Goal: Task Accomplishment & Management: Manage account settings

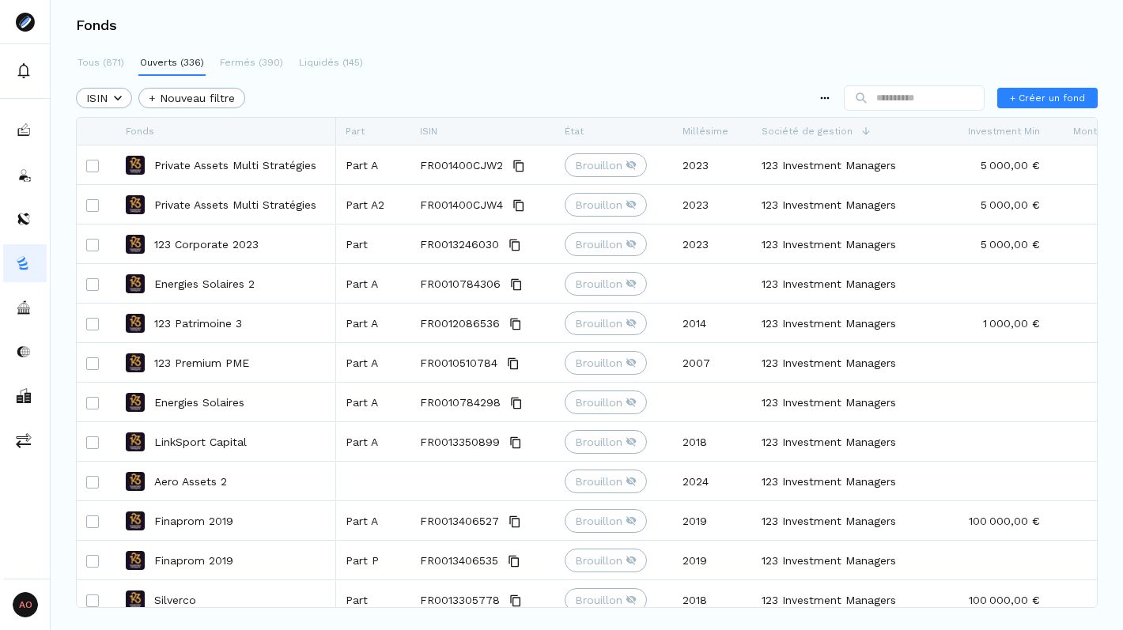
click at [460, 79] on div "Tous (871) Ouverts (336) Fermés (390) Liquidés (145) ISIN + Nouveau filtre + Cr…" at bounding box center [587, 312] width 1073 height 523
click at [455, 130] on div "ISIN" at bounding box center [483, 131] width 126 height 27
click at [496, 172] on span "Filtre de colonne" at bounding box center [524, 165] width 169 height 25
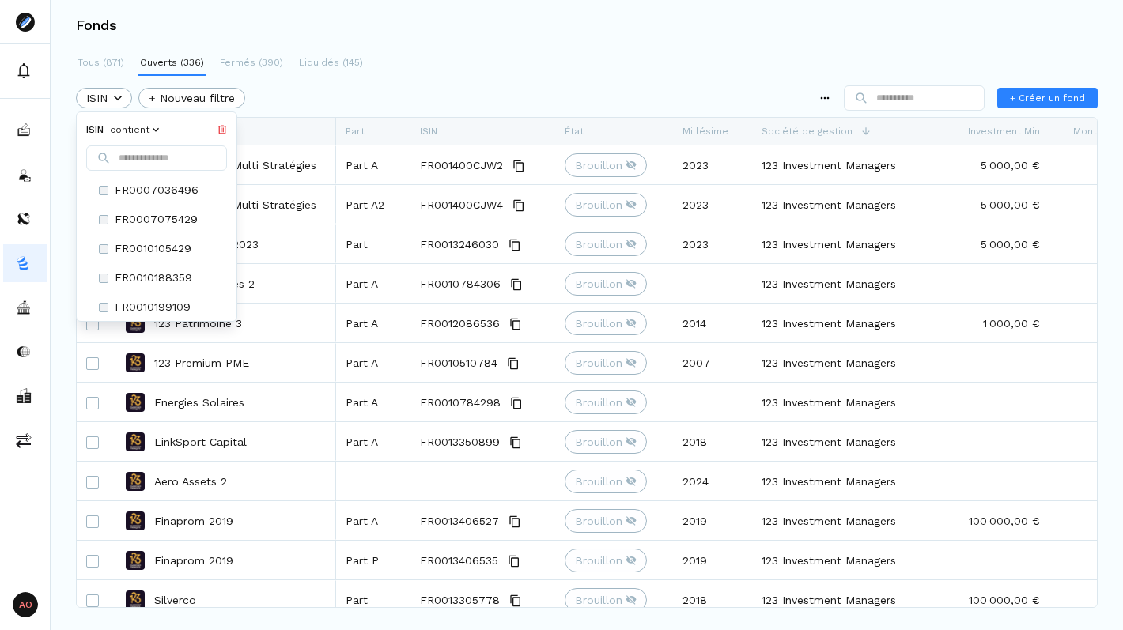
click at [502, 100] on html "AO Admin Owners Owners Fonds Tous (871) Ouverts (336) Fermés (390) Liquidés (14…" at bounding box center [561, 315] width 1123 height 630
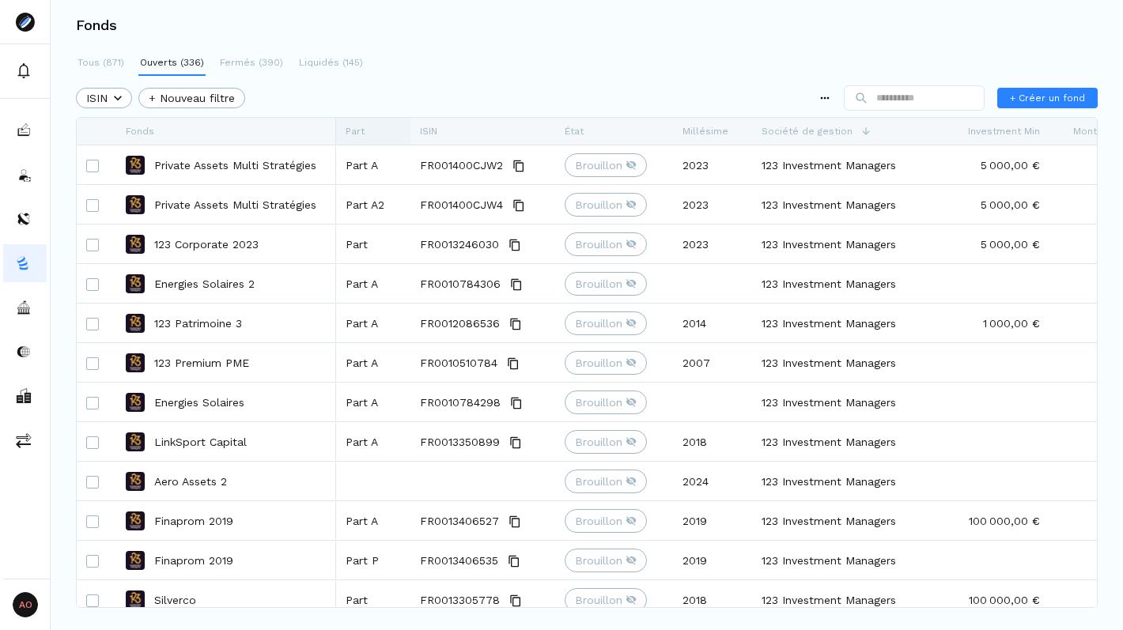
click at [368, 127] on div "Part" at bounding box center [373, 131] width 55 height 27
click at [458, 102] on div "ISIN + Nouveau filtre + Créer un fond" at bounding box center [587, 98] width 1022 height 32
click at [191, 134] on div "Fonds" at bounding box center [226, 131] width 201 height 27
click at [852, 132] on div "Société de gestion" at bounding box center [848, 131] width 172 height 27
click at [793, 127] on span "Société de gestion" at bounding box center [807, 131] width 91 height 11
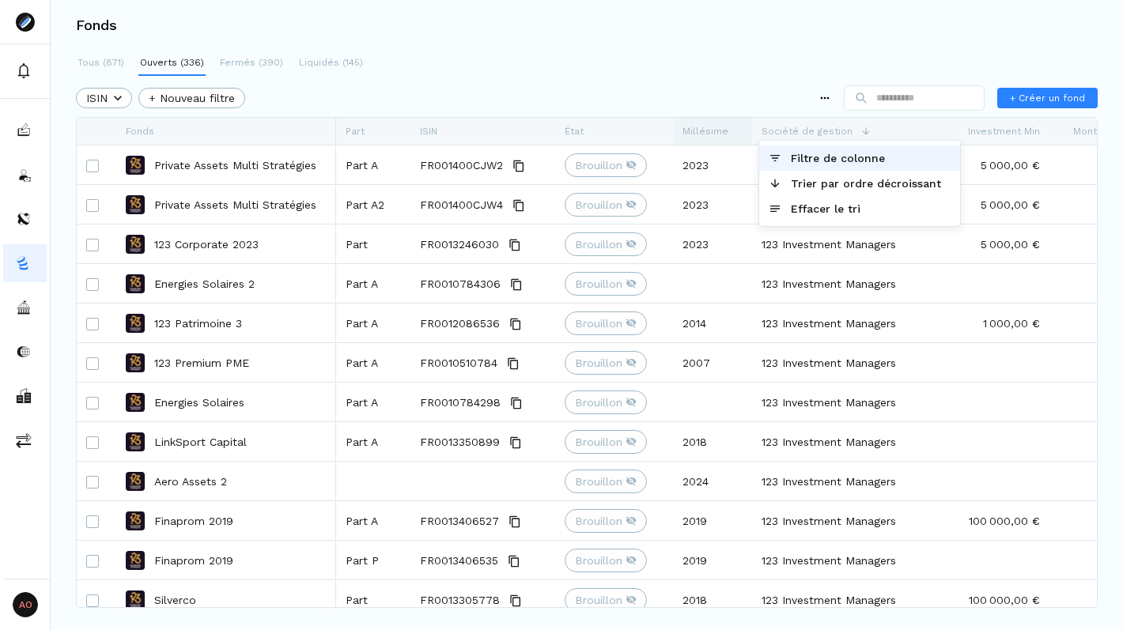
click at [705, 126] on span "Millésime" at bounding box center [706, 131] width 46 height 11
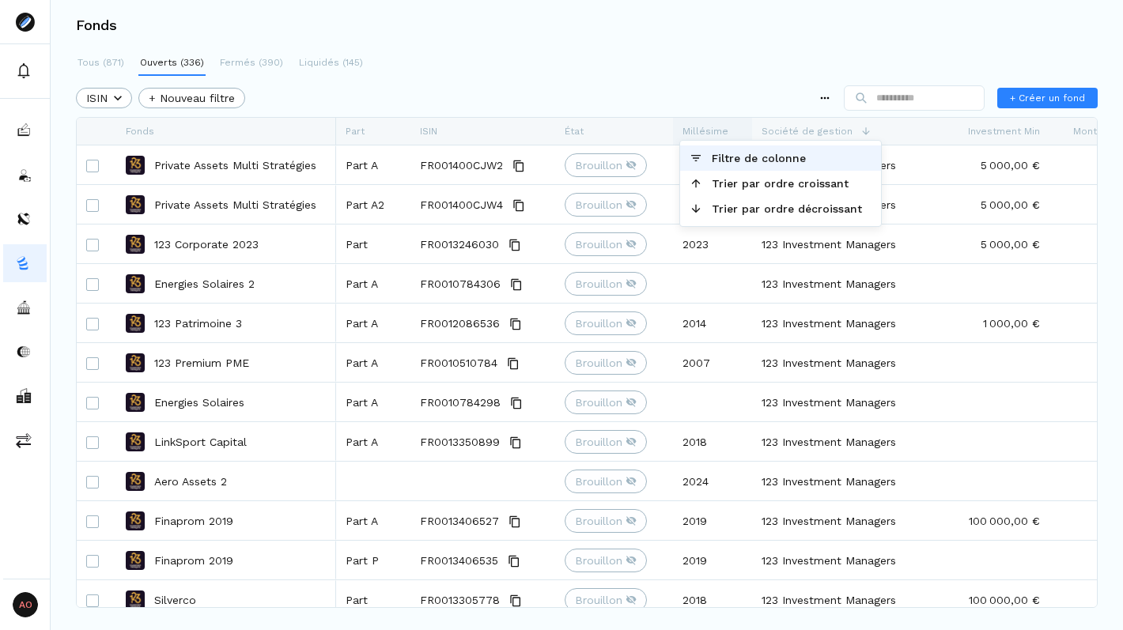
click at [705, 126] on span "Millésime" at bounding box center [706, 131] width 46 height 11
click at [713, 157] on span "Filtre de colonne" at bounding box center [786, 158] width 169 height 25
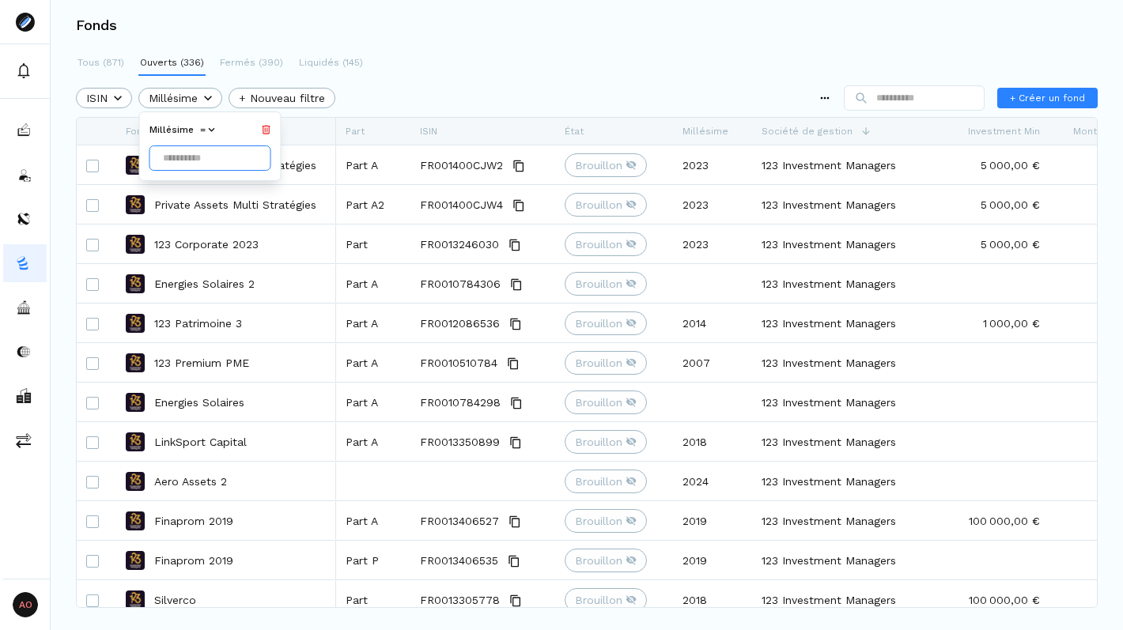
click at [202, 165] on input "Date input" at bounding box center [210, 158] width 122 height 25
click at [486, 112] on html "AO Admin Owners Owners Fonds Tous (871) Ouverts (336) Fermés (390) Liquidés (14…" at bounding box center [561, 366] width 1123 height 733
click at [126, 91] on html "AO Admin Owners Owners Fonds Tous (871) Ouverts (336) Fermés (390) Liquidés (14…" at bounding box center [561, 315] width 1123 height 630
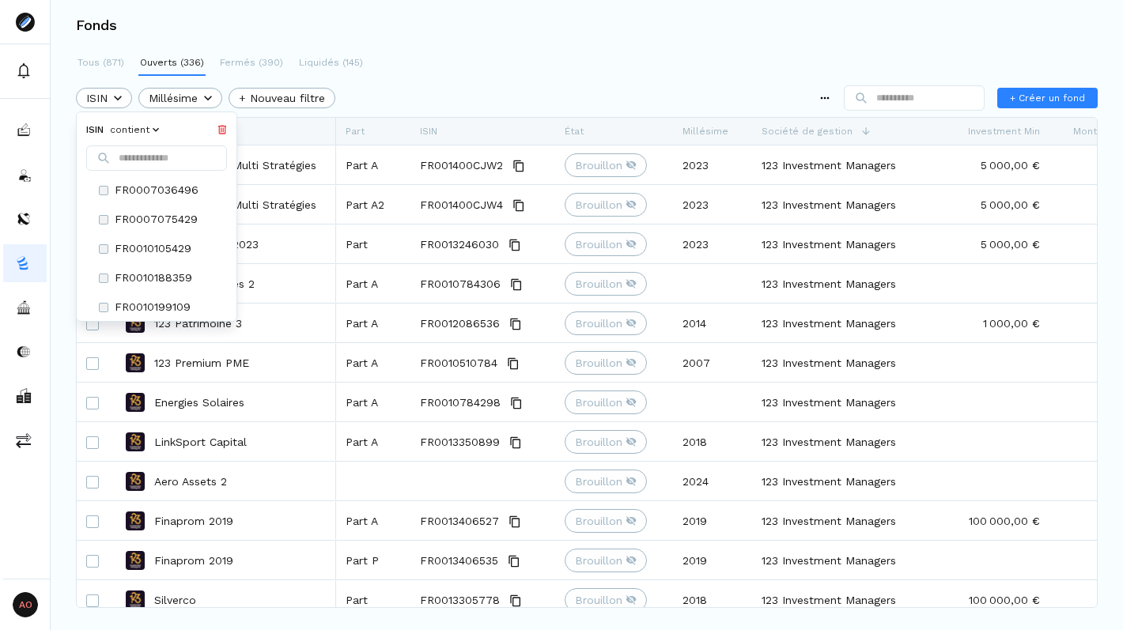
click at [227, 127] on icon at bounding box center [222, 129] width 9 height 9
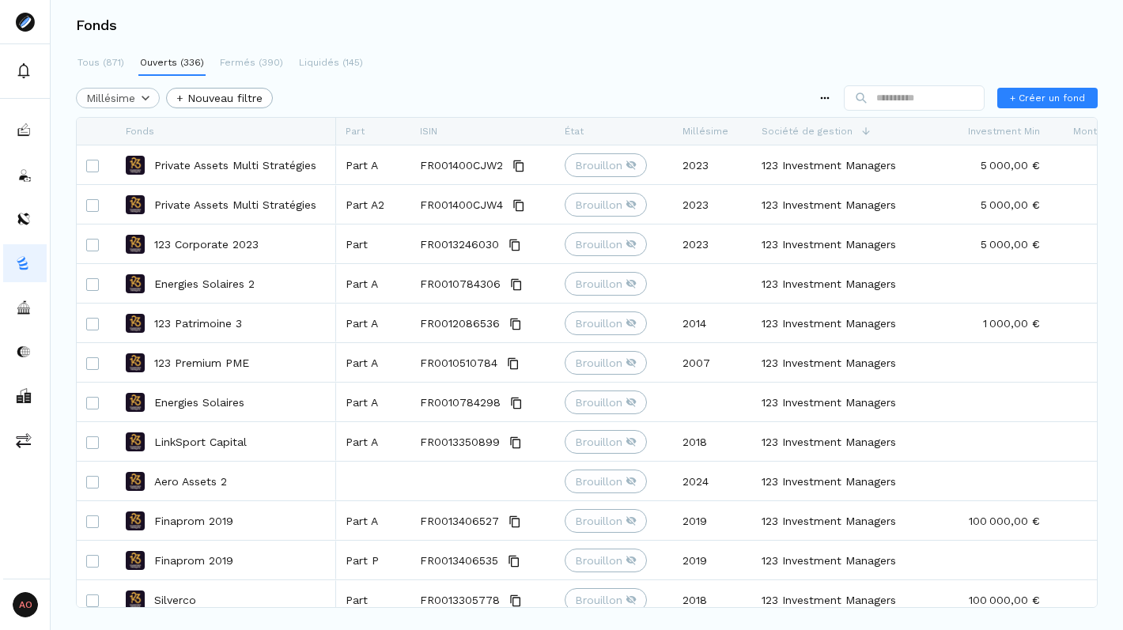
click at [149, 97] on html "AO Admin Owners Owners Fonds Tous (871) Ouverts (336) Fermés (390) Liquidés (14…" at bounding box center [561, 315] width 1123 height 630
click at [207, 131] on icon at bounding box center [203, 129] width 8 height 9
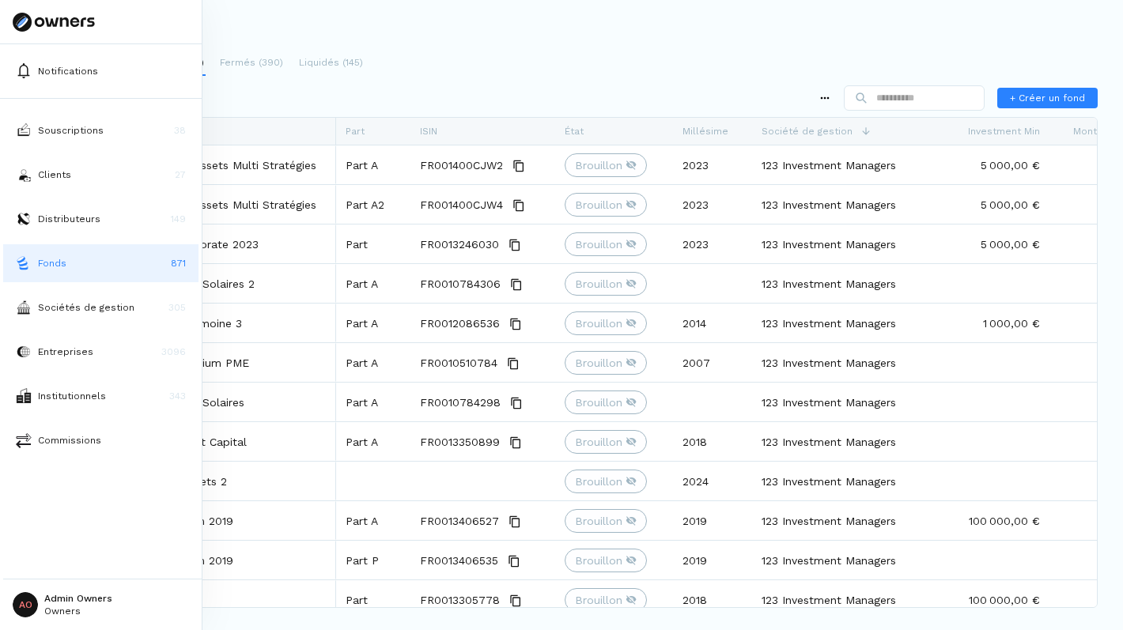
click at [83, 590] on html "Notifications Souscriptions 38 Clients 27 Distributeurs 149 Fonds 871 Sociétés …" at bounding box center [561, 315] width 1123 height 630
click at [78, 554] on p "Déconnexion" at bounding box center [79, 559] width 68 height 17
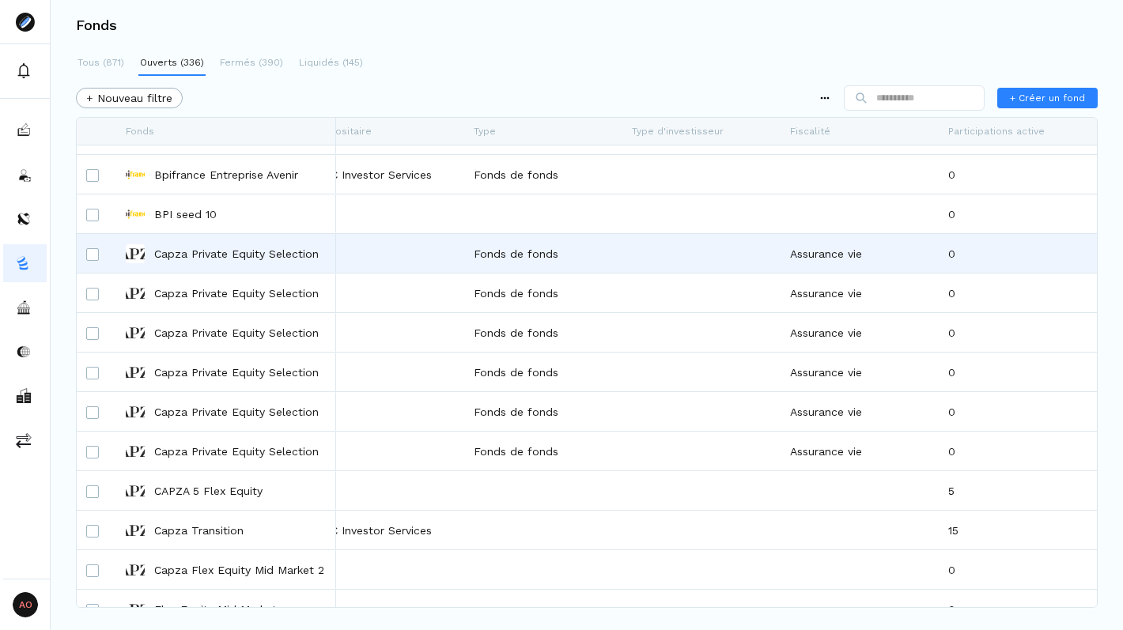
click at [191, 240] on div "Capza Private Equity Selection" at bounding box center [226, 253] width 201 height 37
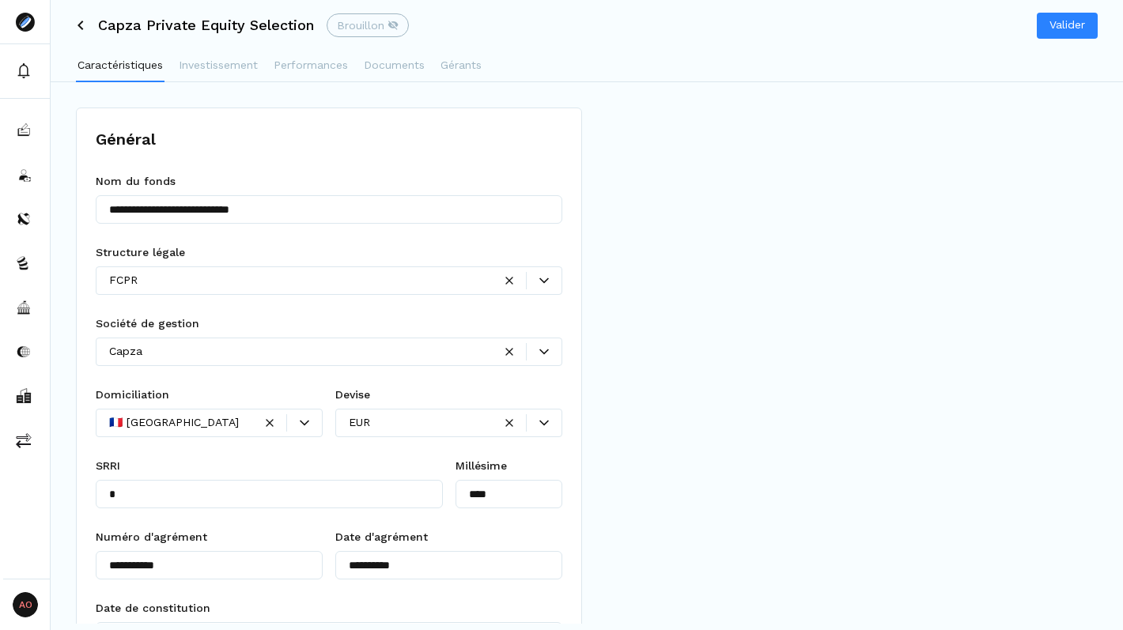
click at [78, 24] on icon at bounding box center [80, 25] width 9 height 9
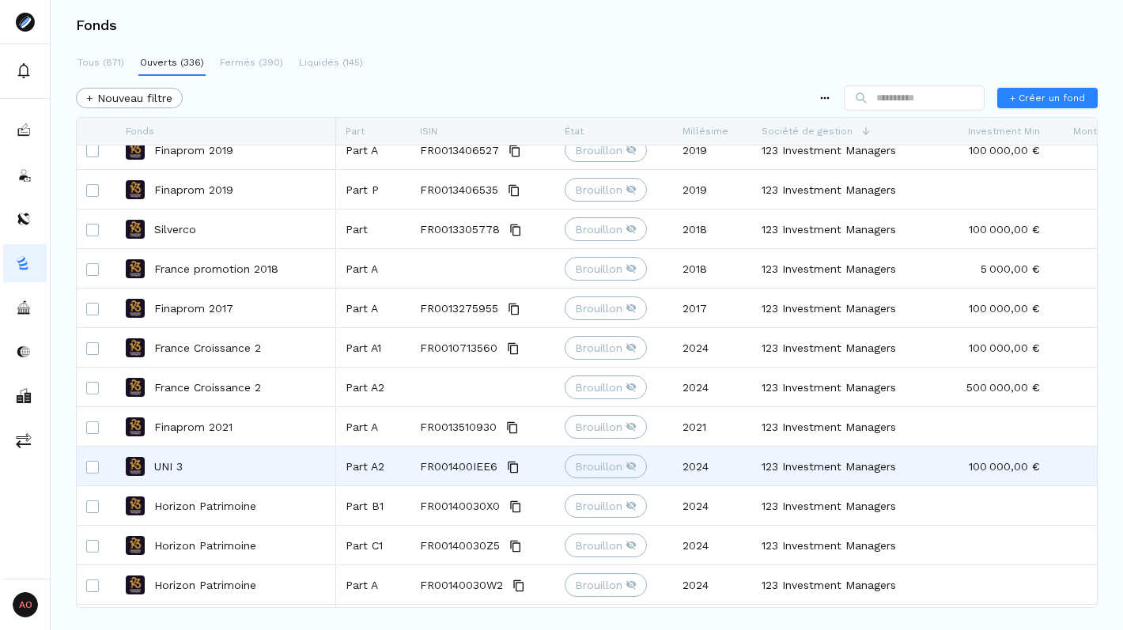
scroll to position [734, 0]
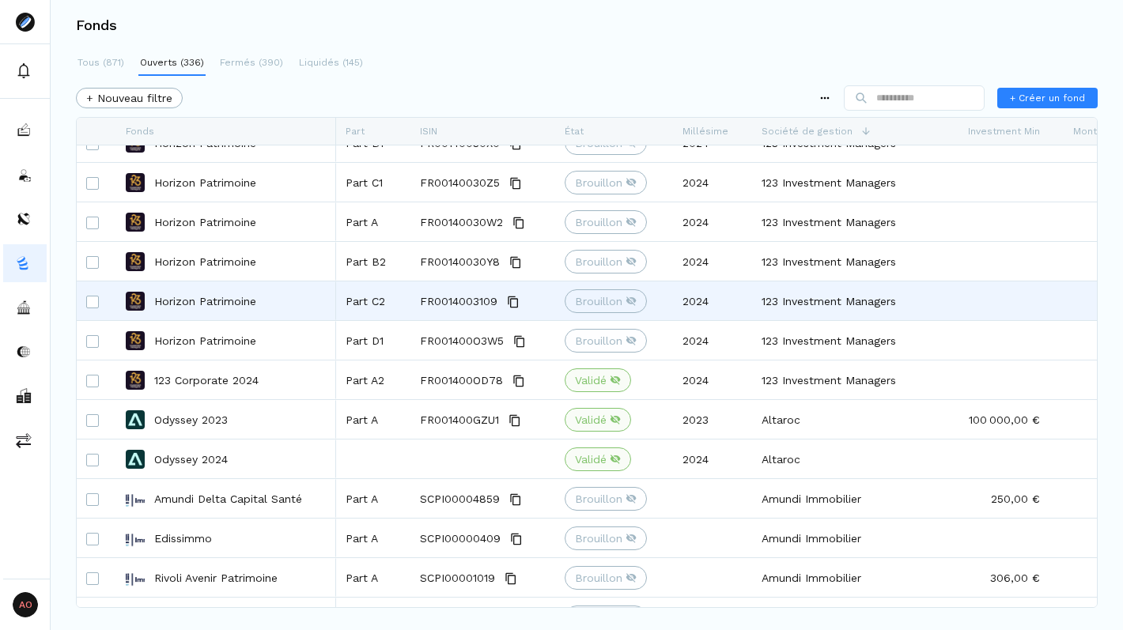
click at [199, 301] on p "Horizon Patrimoine" at bounding box center [205, 301] width 102 height 16
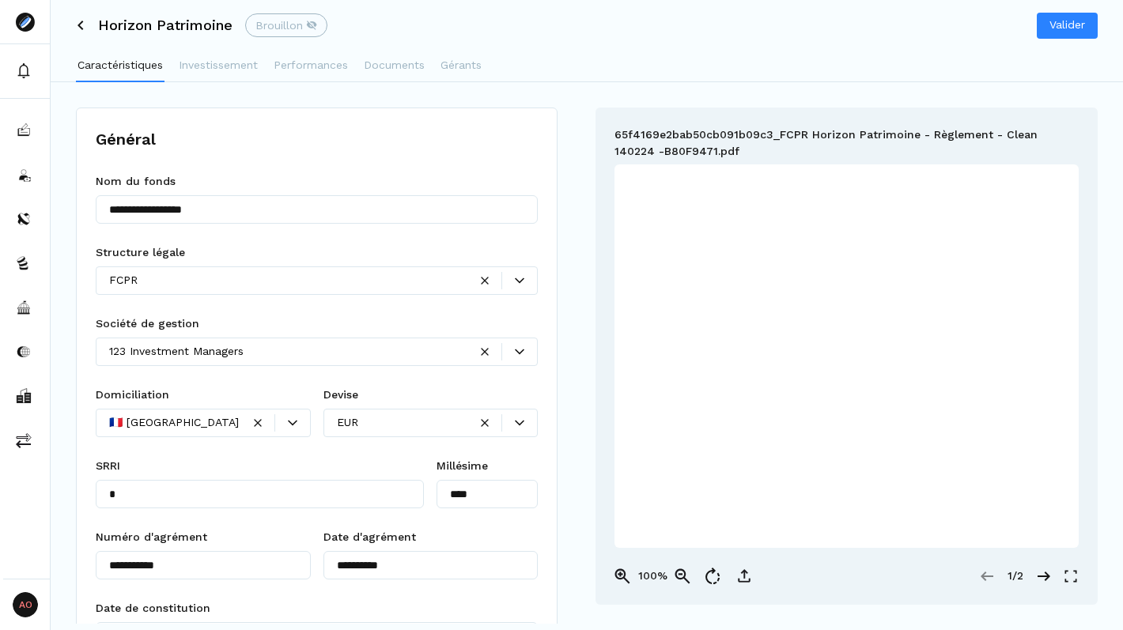
click at [85, 29] on icon at bounding box center [80, 25] width 9 height 9
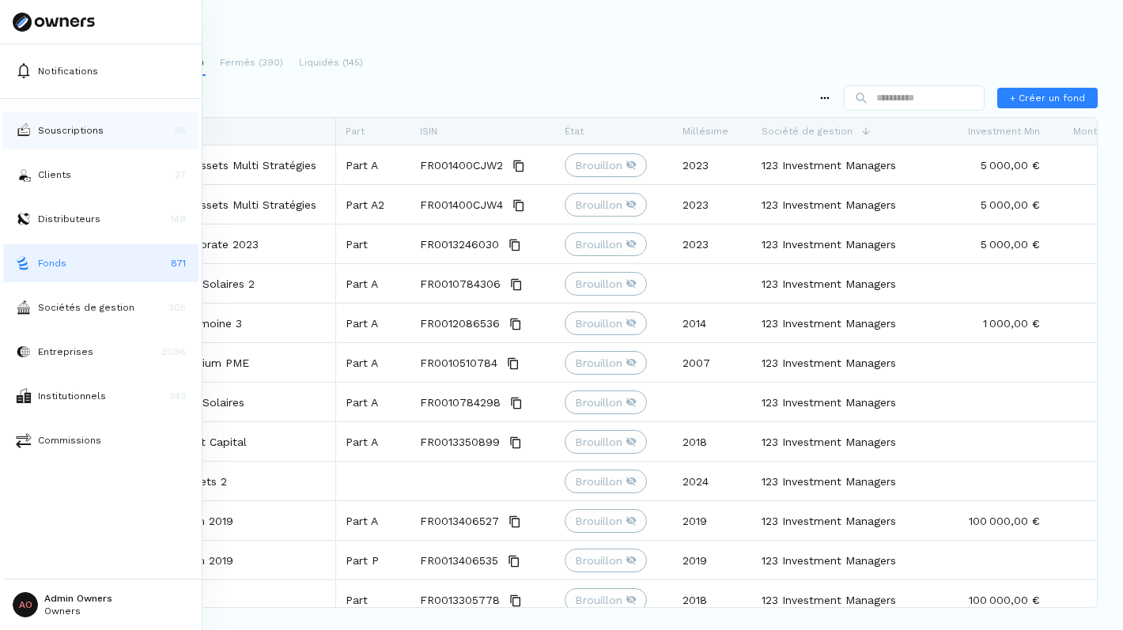
click at [38, 137] on p "Souscriptions" at bounding box center [71, 130] width 66 height 14
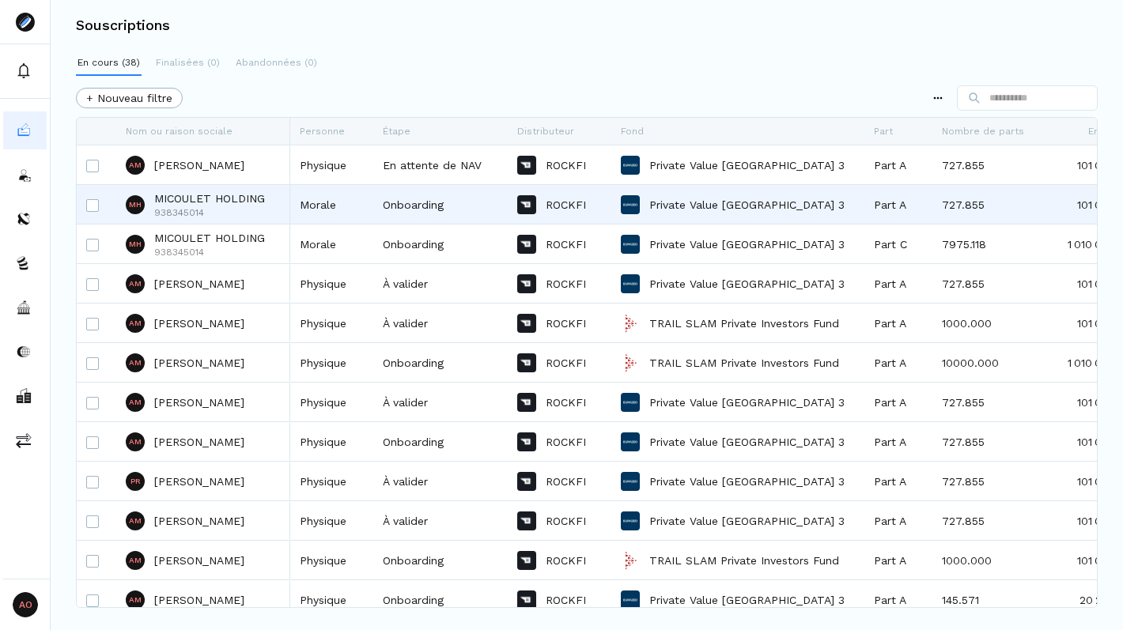
click at [233, 192] on p "MICOULET HOLDING" at bounding box center [209, 199] width 111 height 16
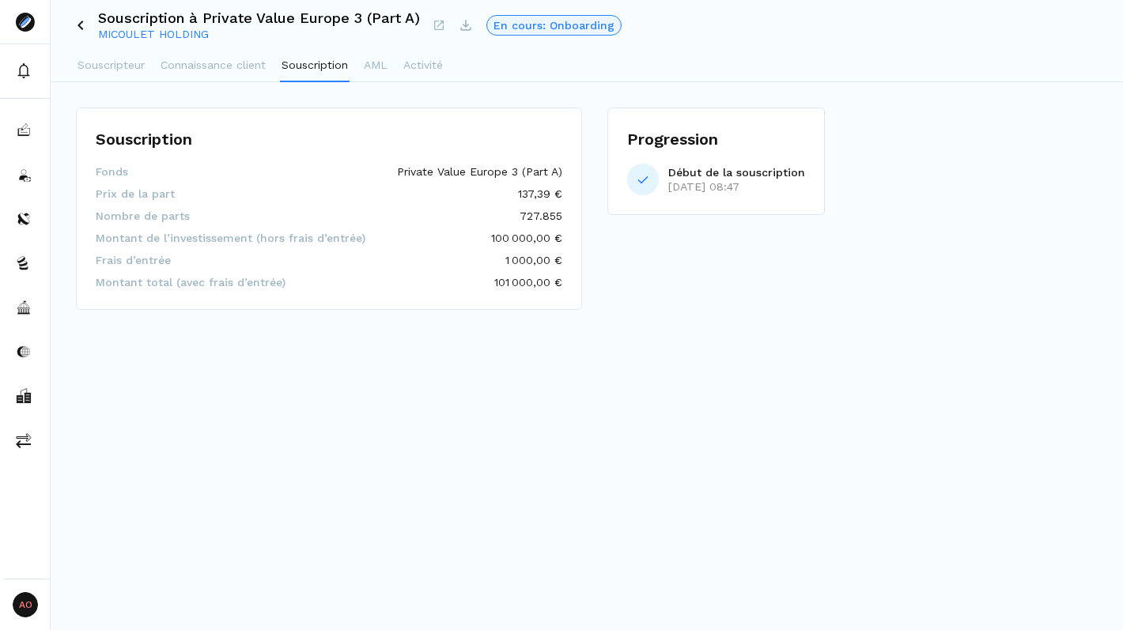
click at [81, 25] on icon at bounding box center [80, 25] width 9 height 9
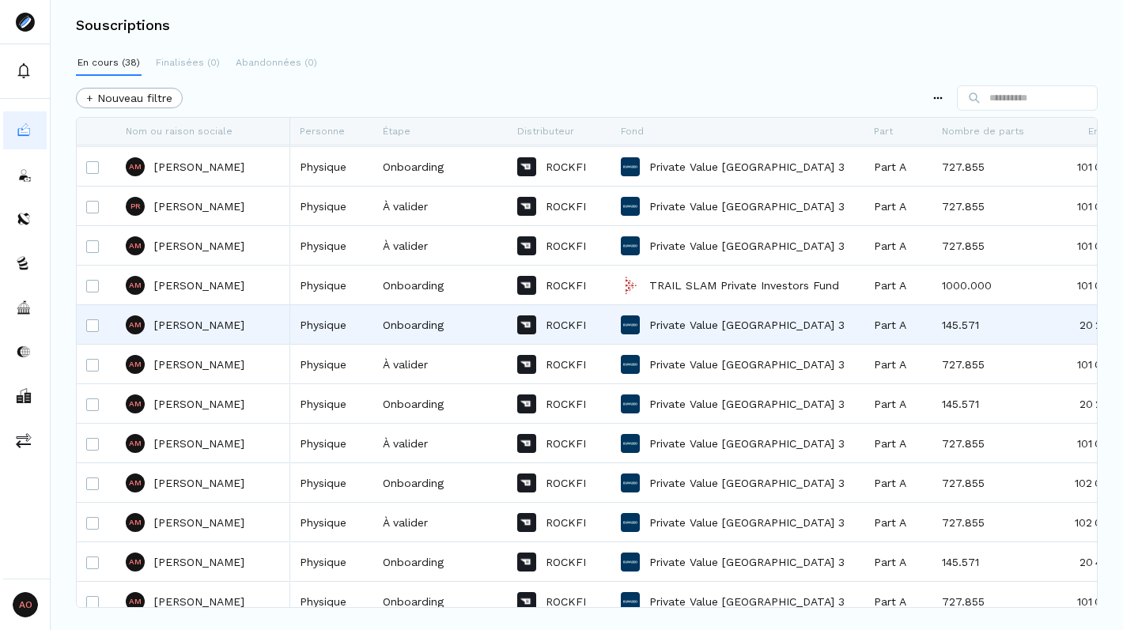
scroll to position [274, 0]
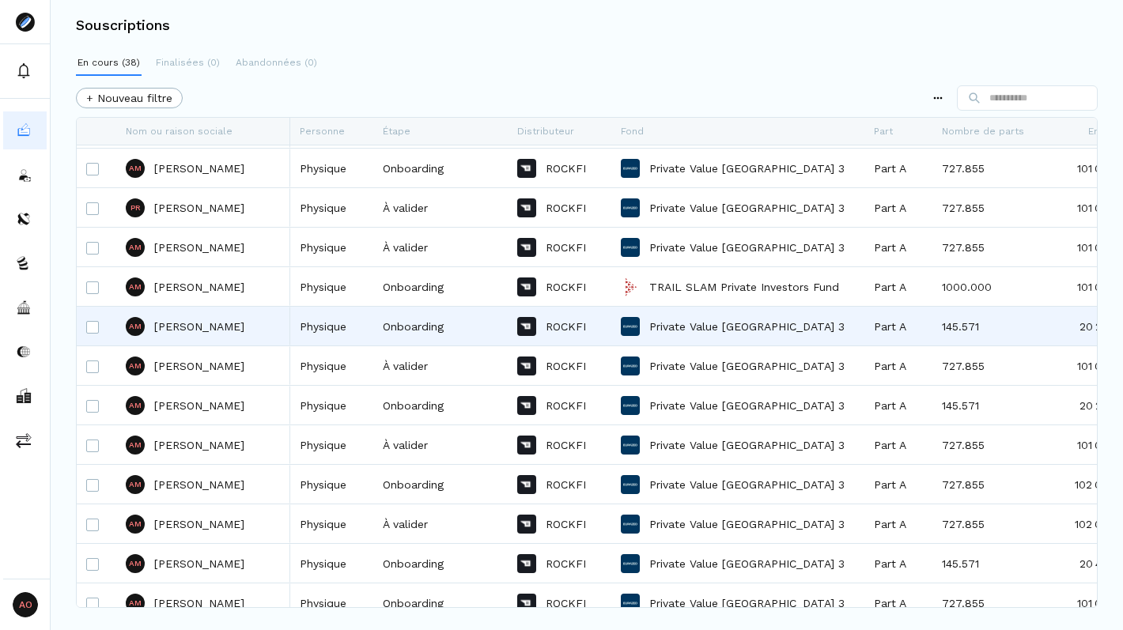
click at [292, 343] on div "Physique" at bounding box center [331, 326] width 83 height 39
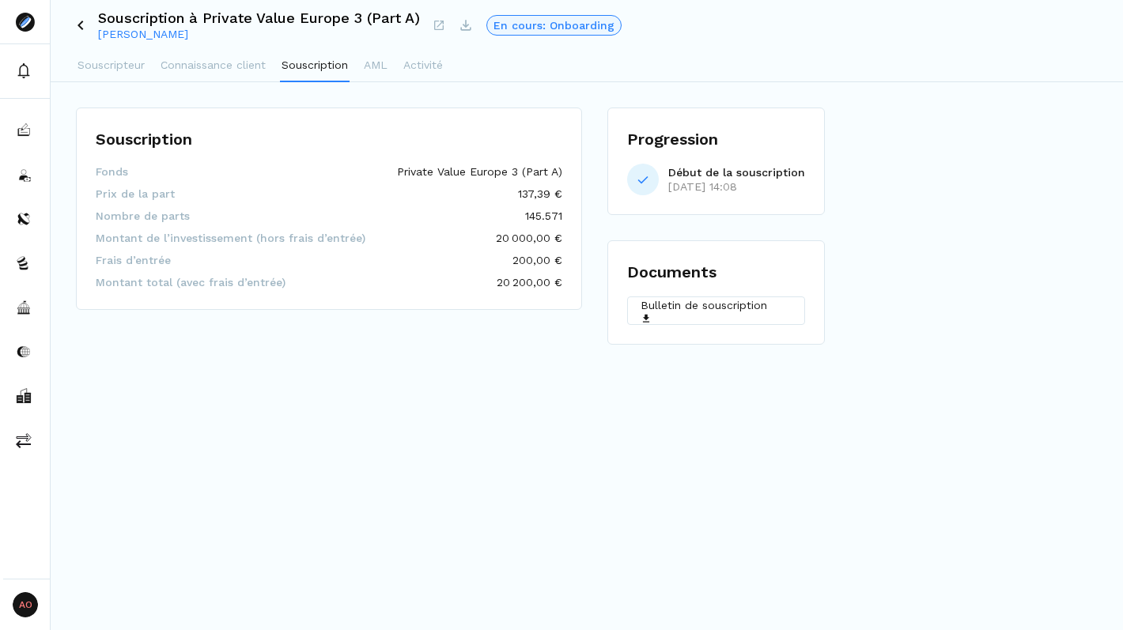
click at [83, 28] on icon at bounding box center [80, 25] width 9 height 9
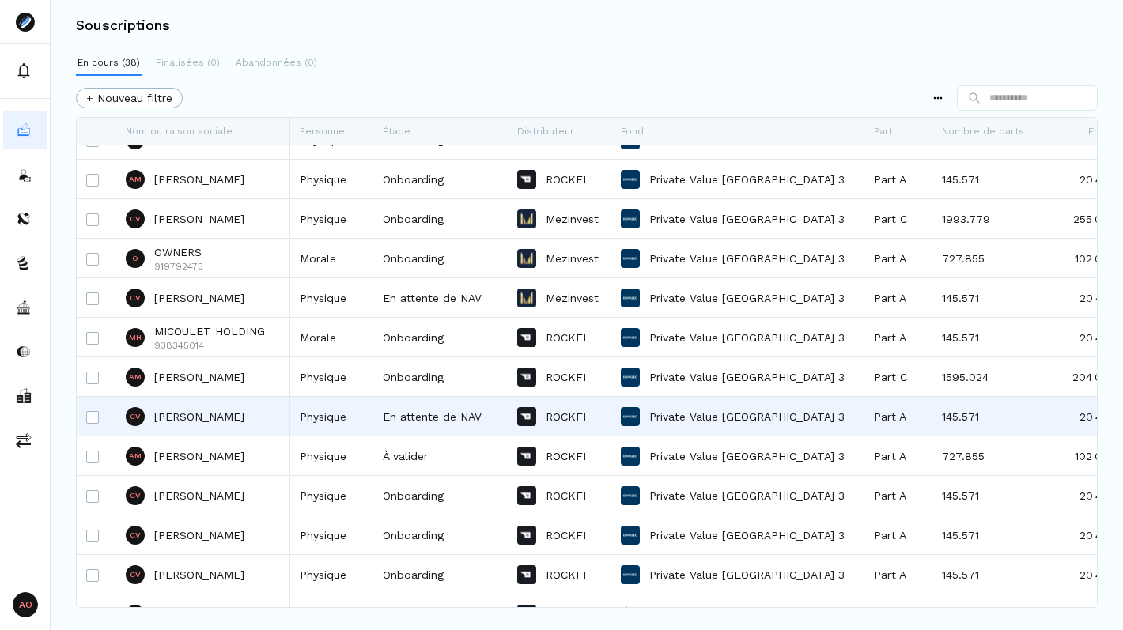
scroll to position [975, 0]
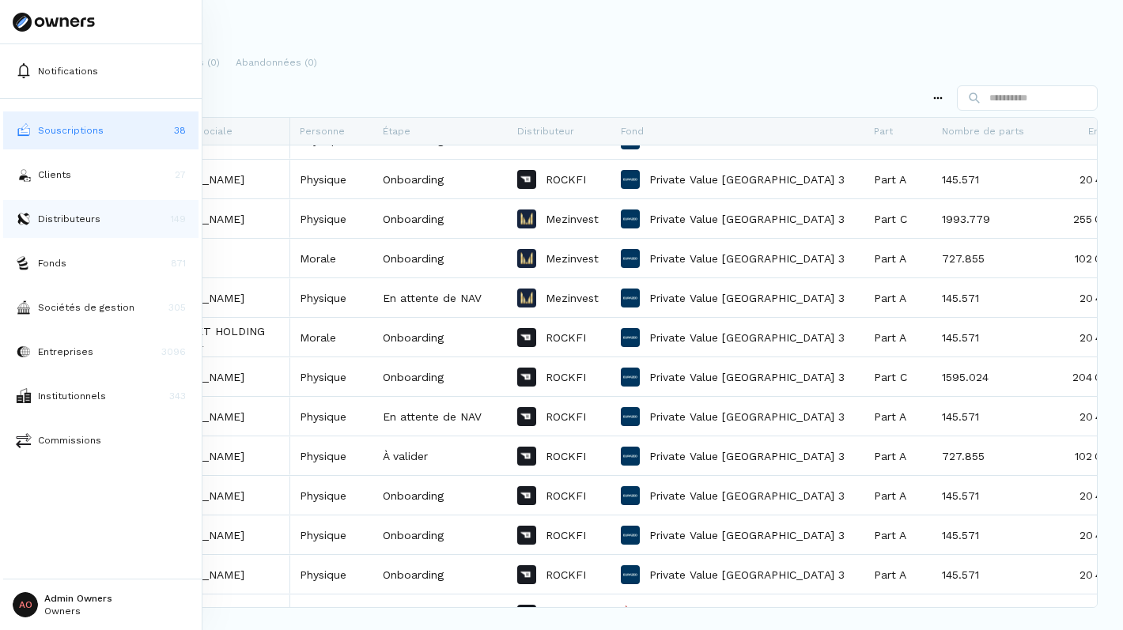
click at [44, 221] on p "Distributeurs" at bounding box center [69, 219] width 62 height 14
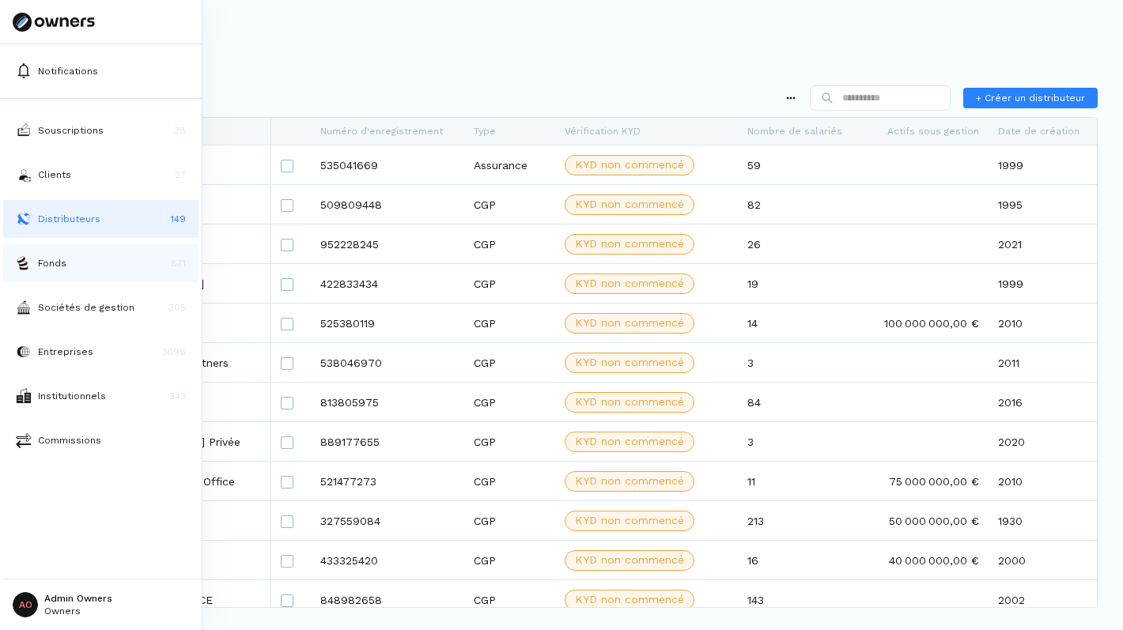
click at [19, 263] on img at bounding box center [24, 263] width 16 height 16
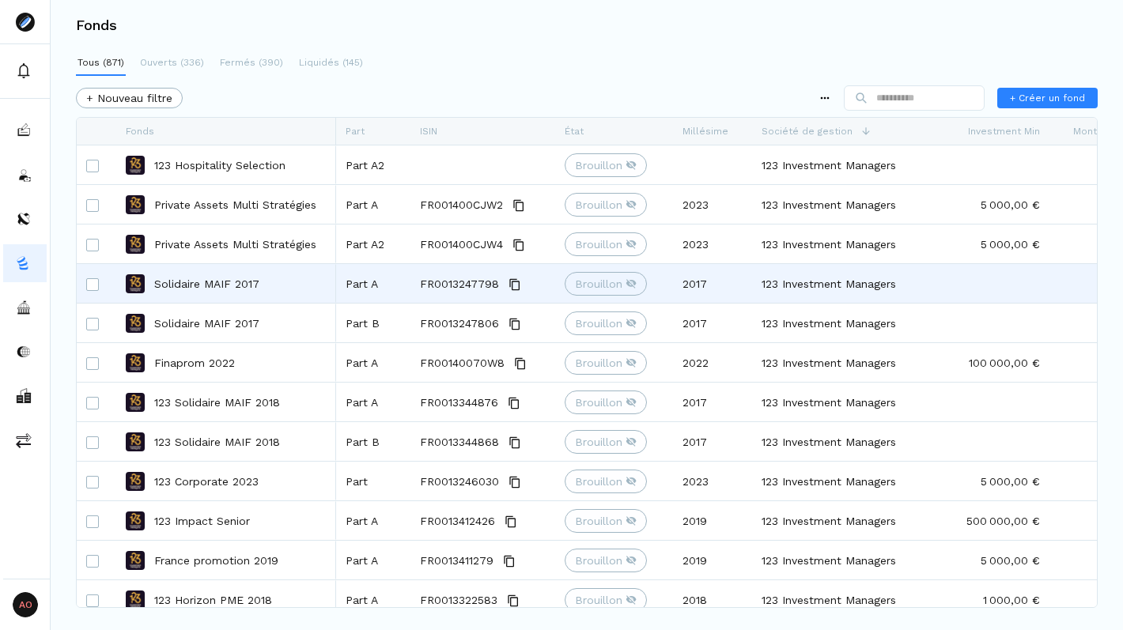
click at [218, 279] on p "Solidaire MAIF 2017" at bounding box center [206, 284] width 105 height 16
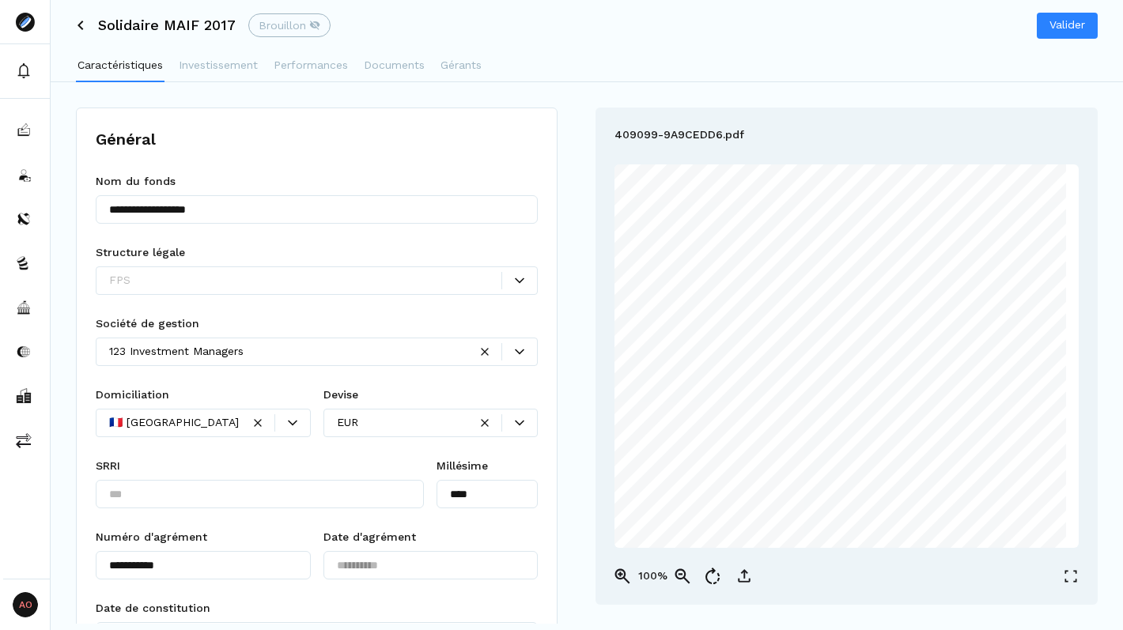
click at [78, 21] on icon at bounding box center [80, 25] width 9 height 9
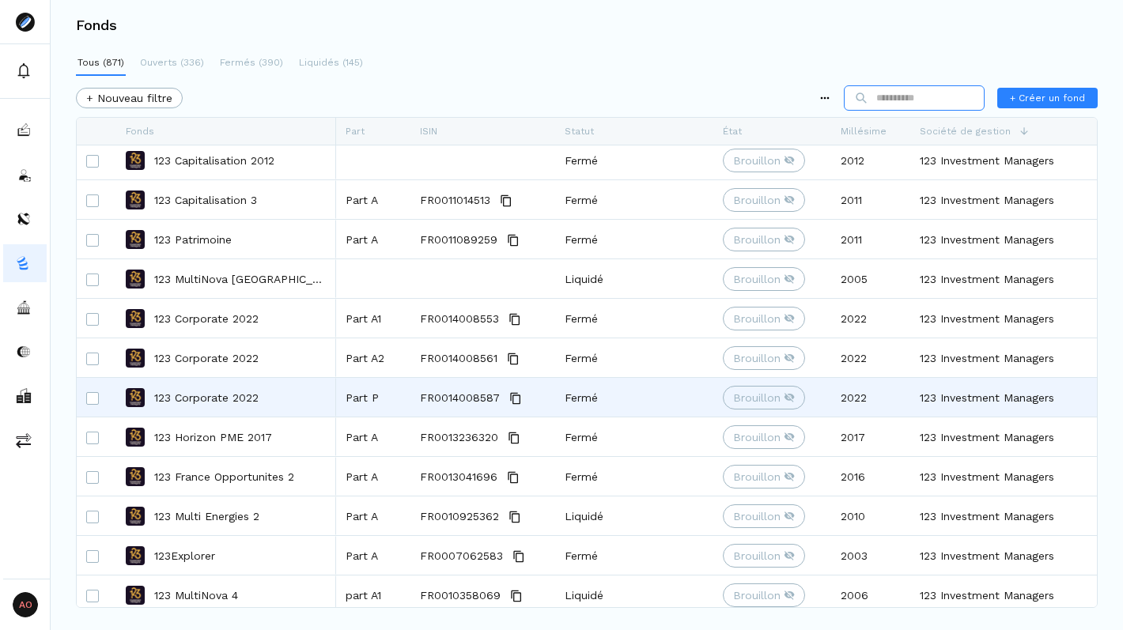
scroll to position [2583, 0]
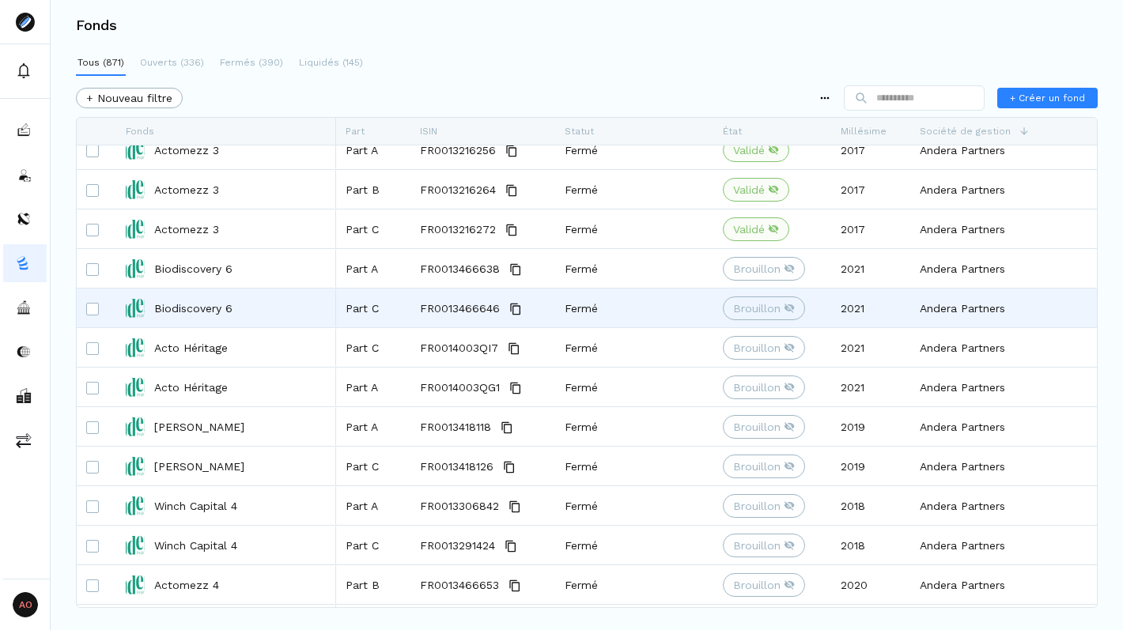
click at [200, 308] on p "Biodiscovery 6" at bounding box center [193, 309] width 78 height 16
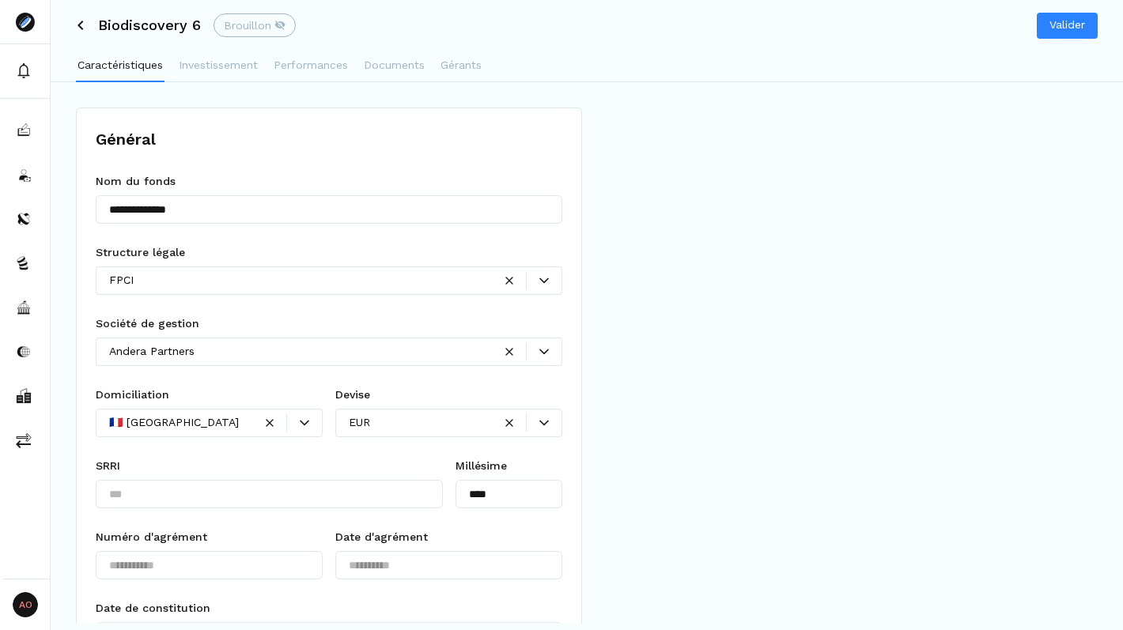
click at [257, 15] on div "Brouillon" at bounding box center [255, 25] width 82 height 24
click at [265, 25] on span "Brouillon" at bounding box center [247, 25] width 47 height 16
click at [222, 81] on button "Investissement" at bounding box center [218, 67] width 82 height 32
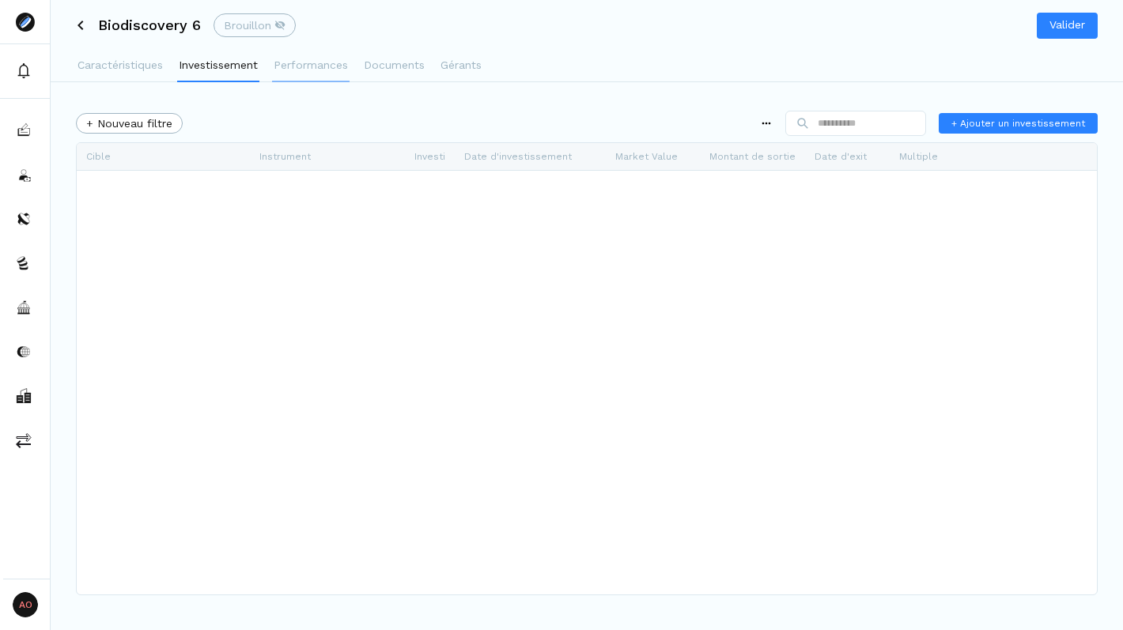
click at [311, 69] on p "Performances" at bounding box center [311, 65] width 74 height 17
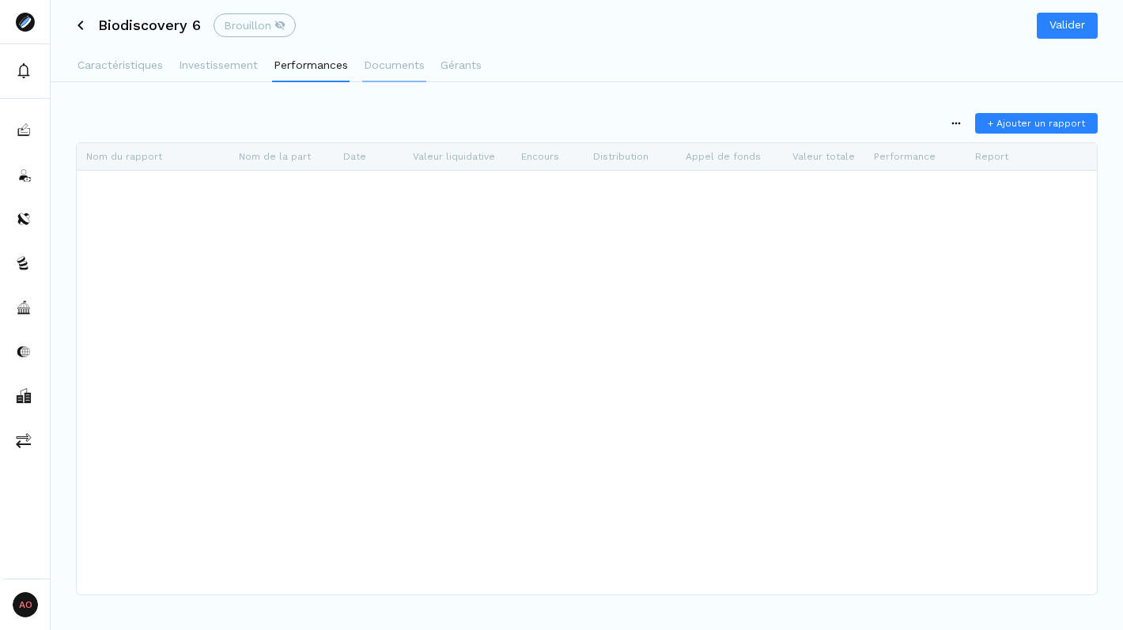
click at [404, 72] on p "Documents" at bounding box center [394, 65] width 61 height 17
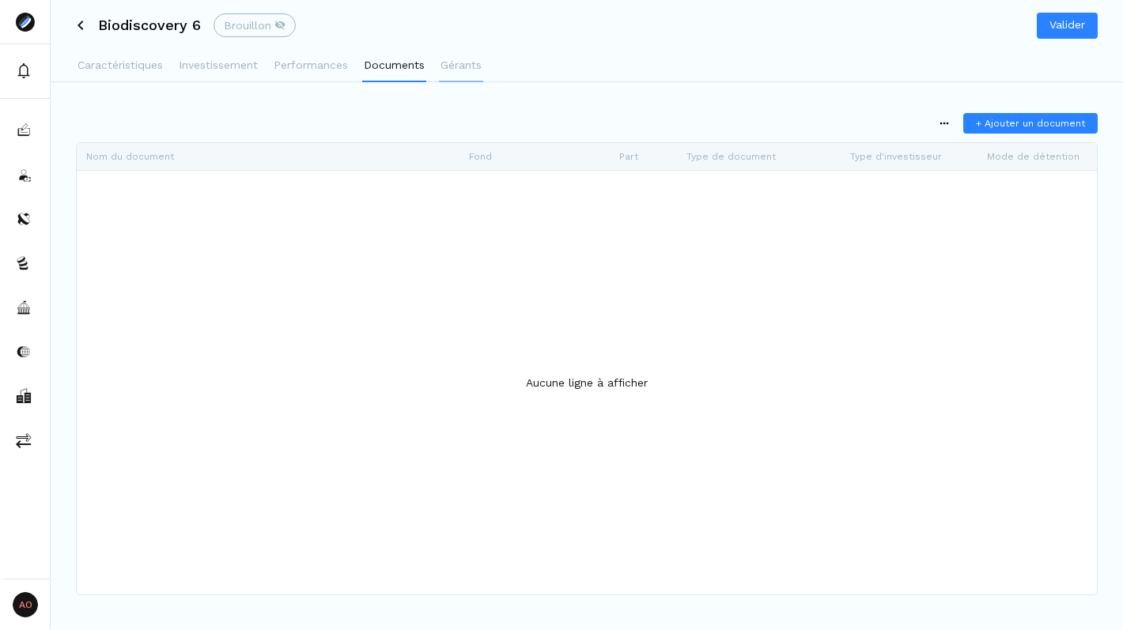
click at [471, 72] on p "Gérants" at bounding box center [461, 65] width 41 height 17
click at [94, 65] on p "Caractéristiques" at bounding box center [120, 65] width 85 height 17
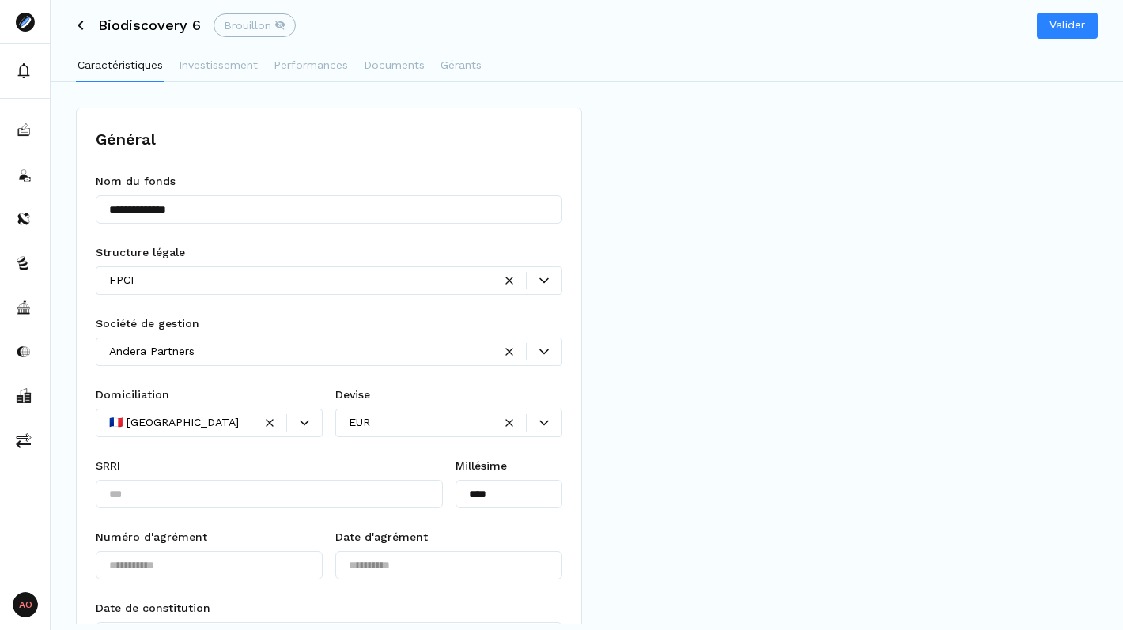
click at [274, 28] on icon at bounding box center [279, 25] width 11 height 11
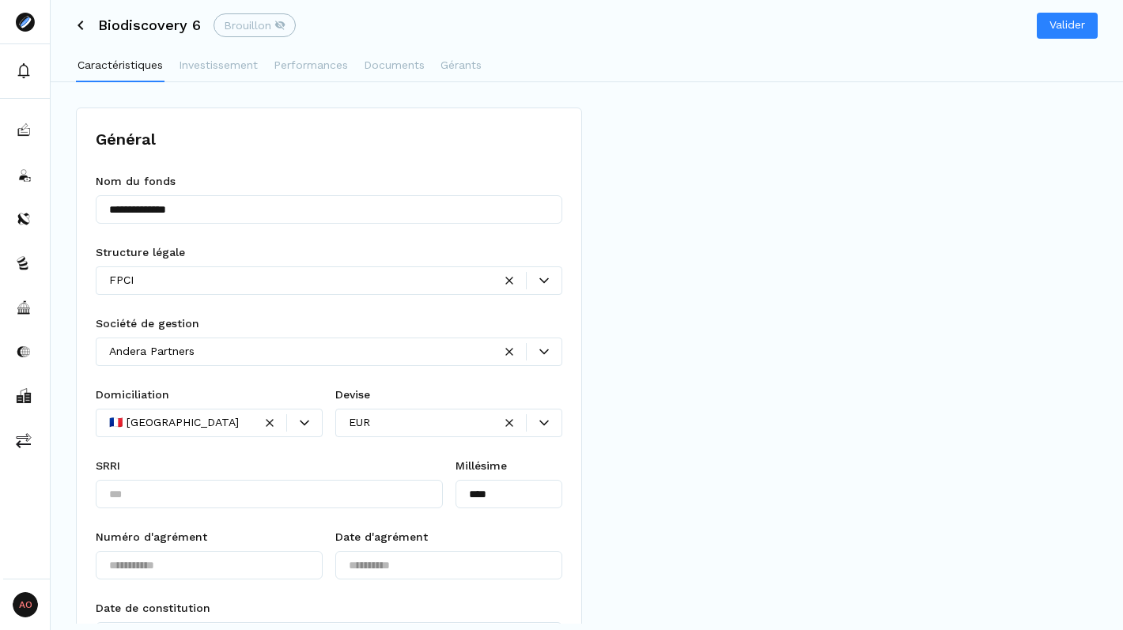
click at [82, 23] on icon at bounding box center [80, 25] width 9 height 9
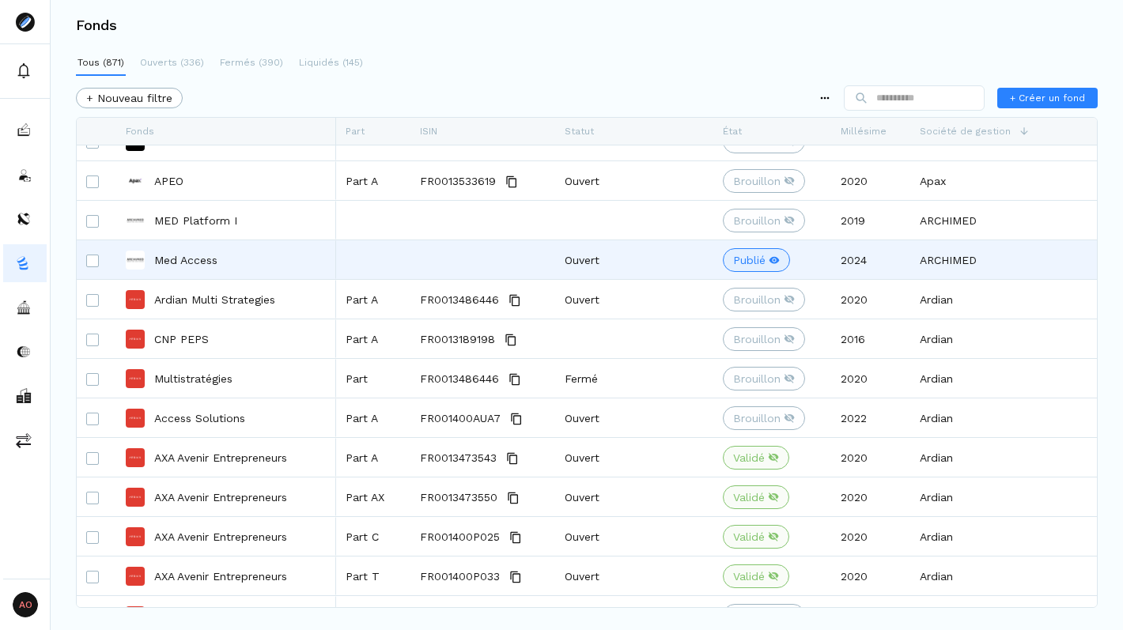
click at [212, 252] on p "Med Access" at bounding box center [185, 260] width 63 height 16
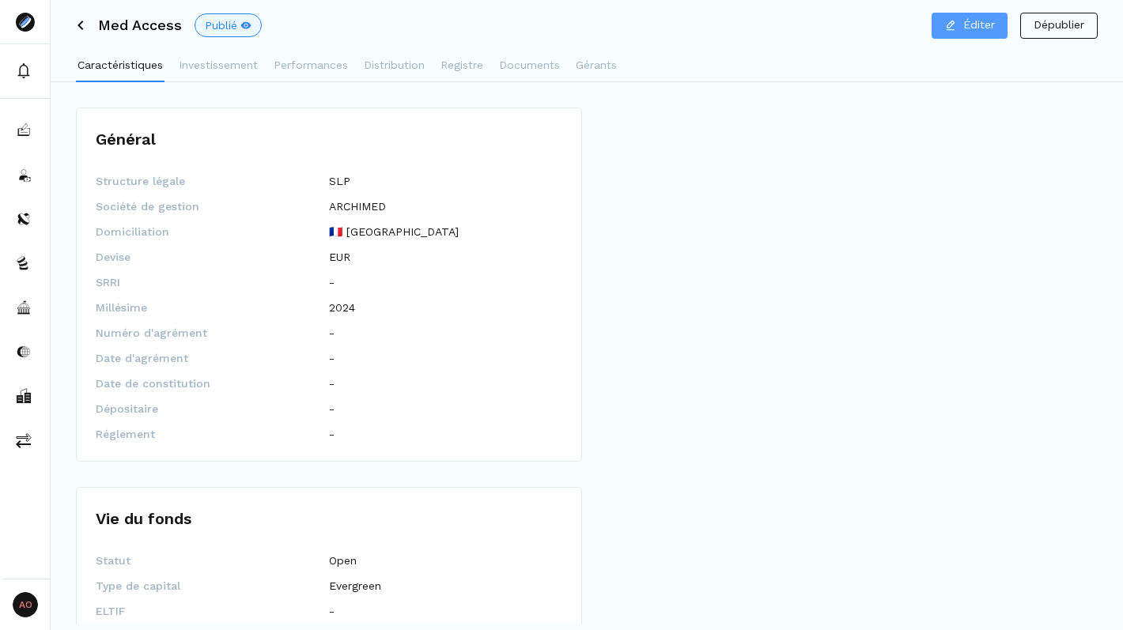
click at [975, 21] on p "Éditer" at bounding box center [979, 25] width 32 height 17
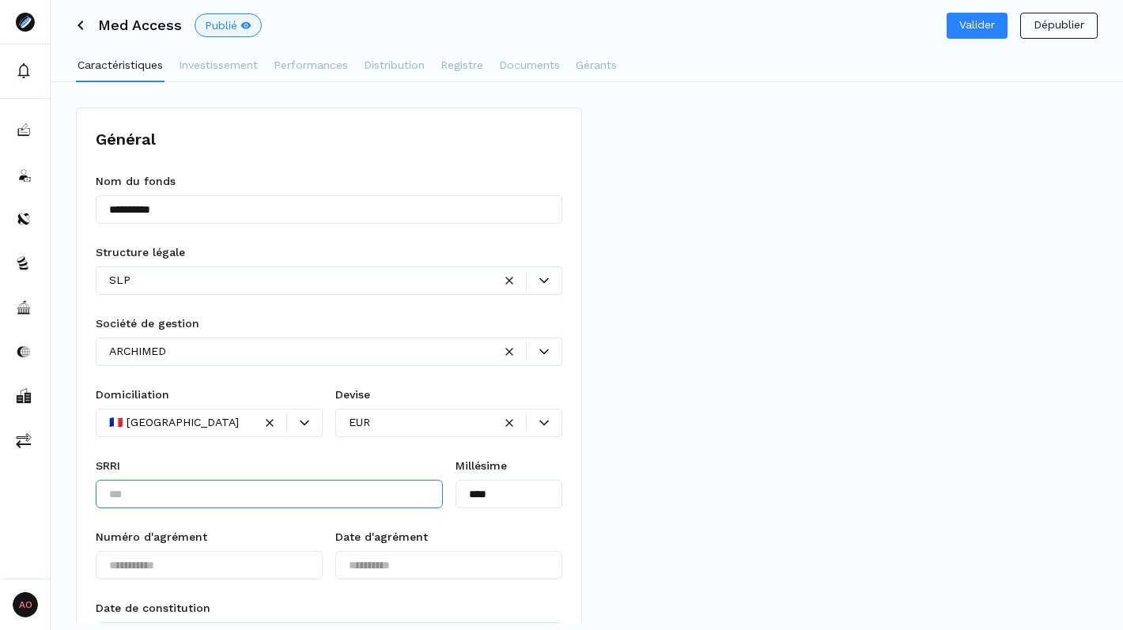
click at [180, 485] on input "text" at bounding box center [269, 494] width 347 height 28
type input "*"
click at [963, 29] on p "Valider" at bounding box center [977, 25] width 36 height 17
